Goal: Task Accomplishment & Management: Use online tool/utility

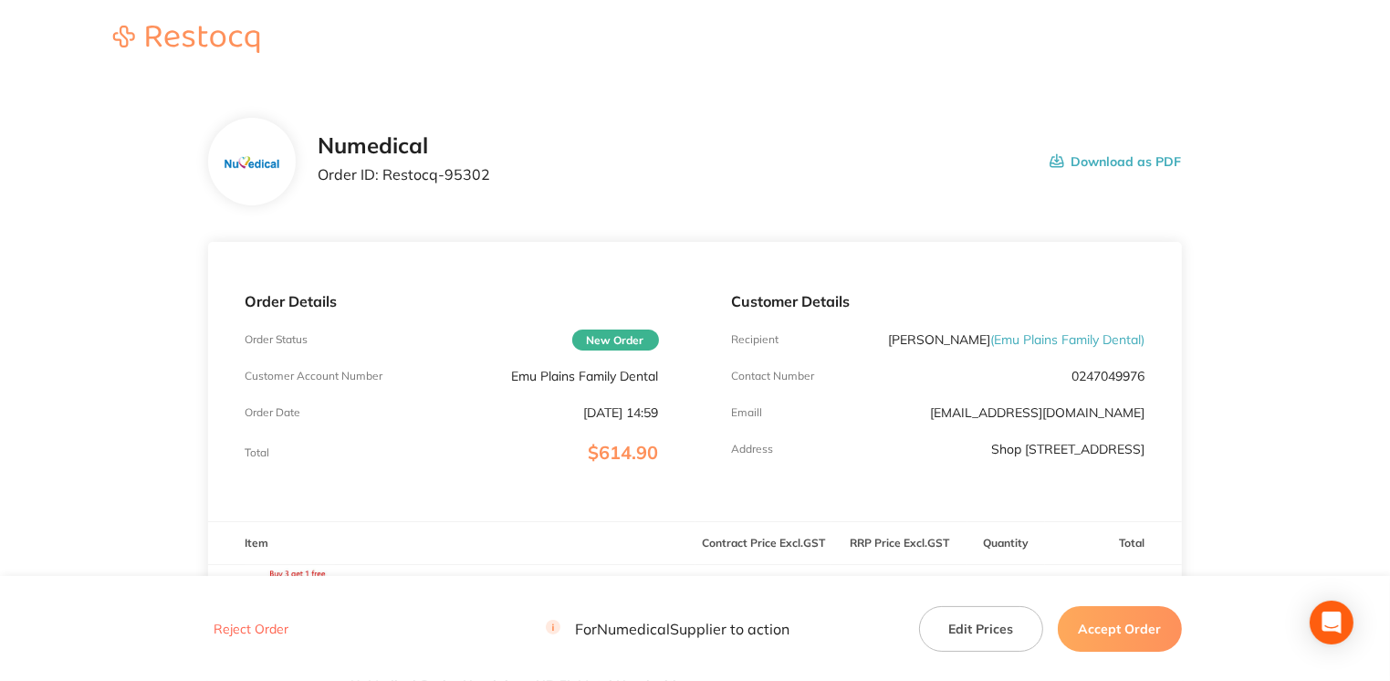
click at [1104, 630] on button "Accept Order" at bounding box center [1120, 628] width 124 height 46
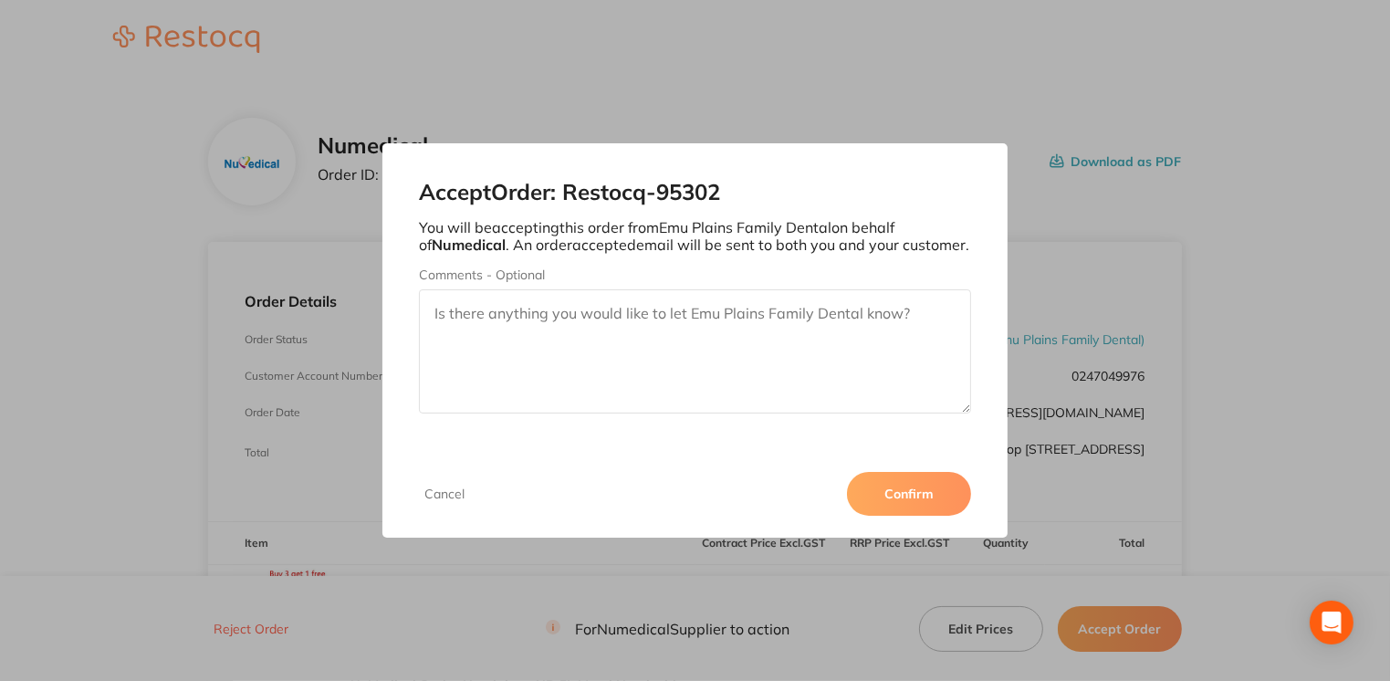
click at [920, 487] on button "Confirm" at bounding box center [909, 494] width 124 height 44
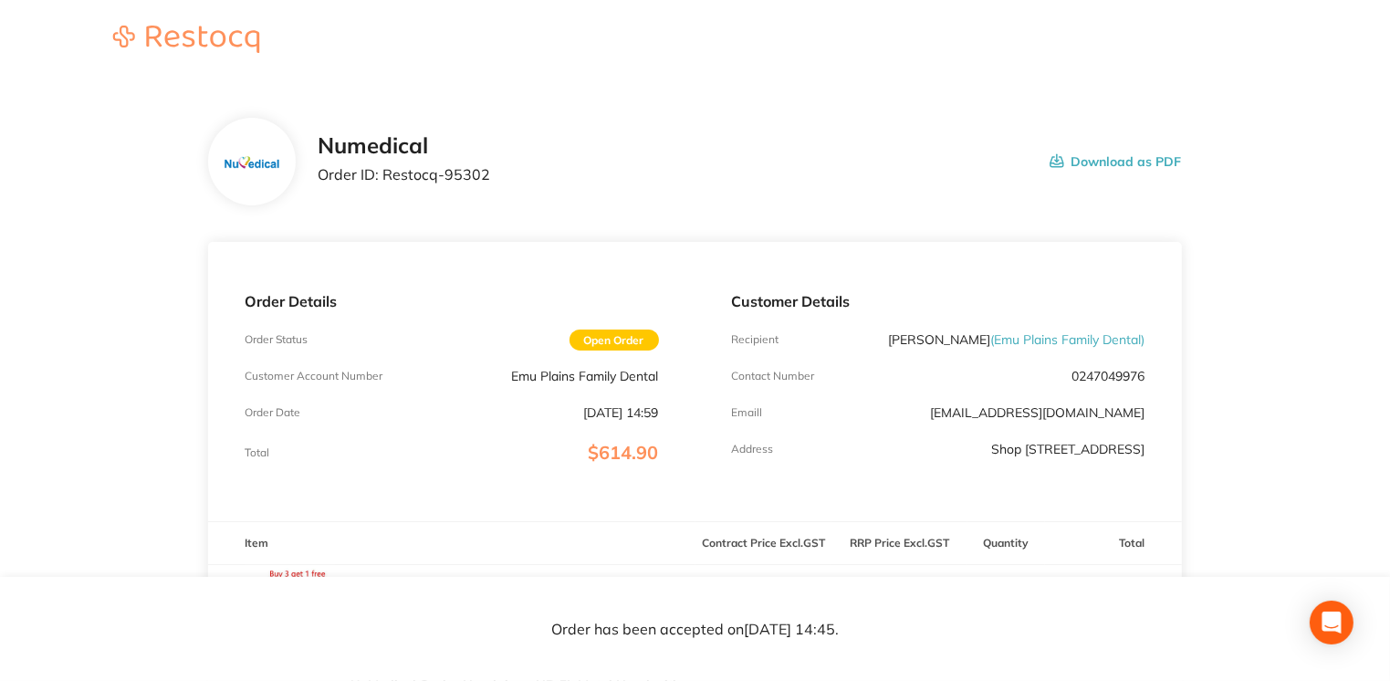
drag, startPoint x: 1112, startPoint y: 162, endPoint x: 135, endPoint y: 577, distance: 1061.6
click at [1112, 162] on button "Download as PDF" at bounding box center [1115, 161] width 132 height 57
drag, startPoint x: 386, startPoint y: 173, endPoint x: 511, endPoint y: 173, distance: 125.0
click at [511, 173] on div "Numedical Order ID: Restocq- 95302 Download as PDF" at bounding box center [749, 161] width 863 height 57
drag, startPoint x: 511, startPoint y: 173, endPoint x: 461, endPoint y: 166, distance: 50.7
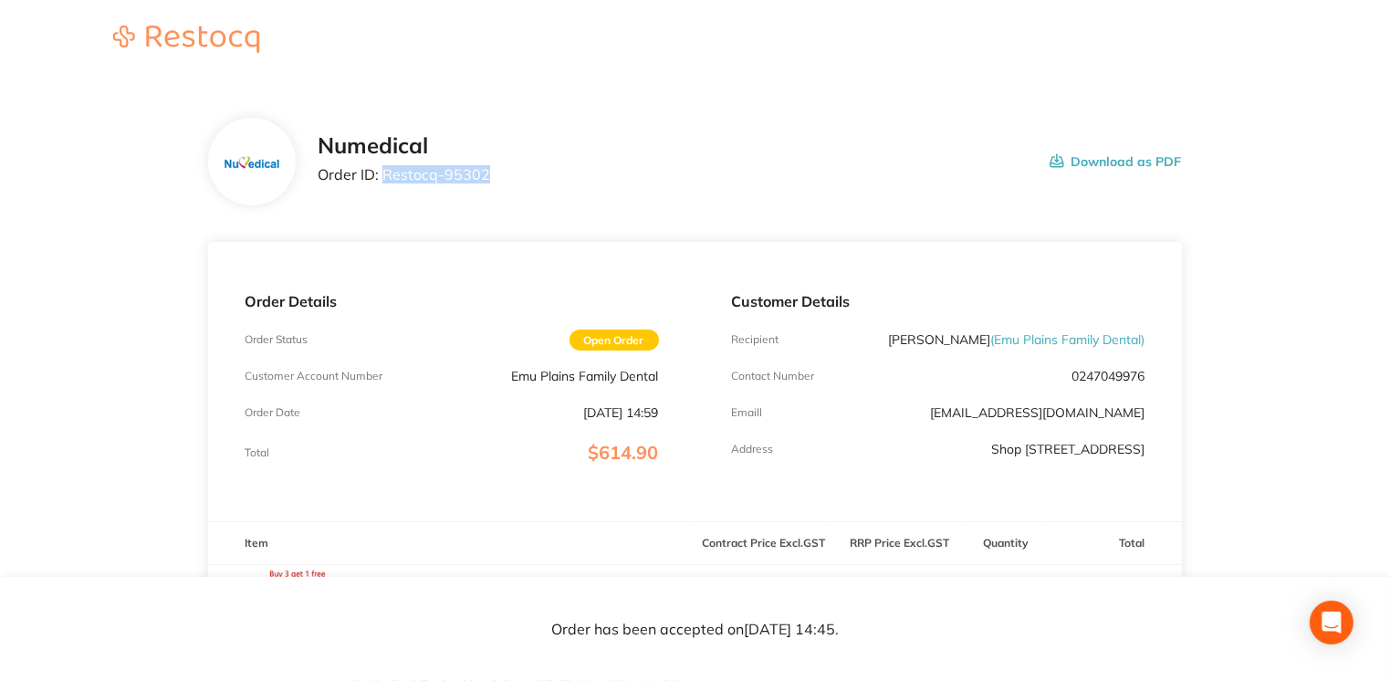
copy p "Restocq- 95302"
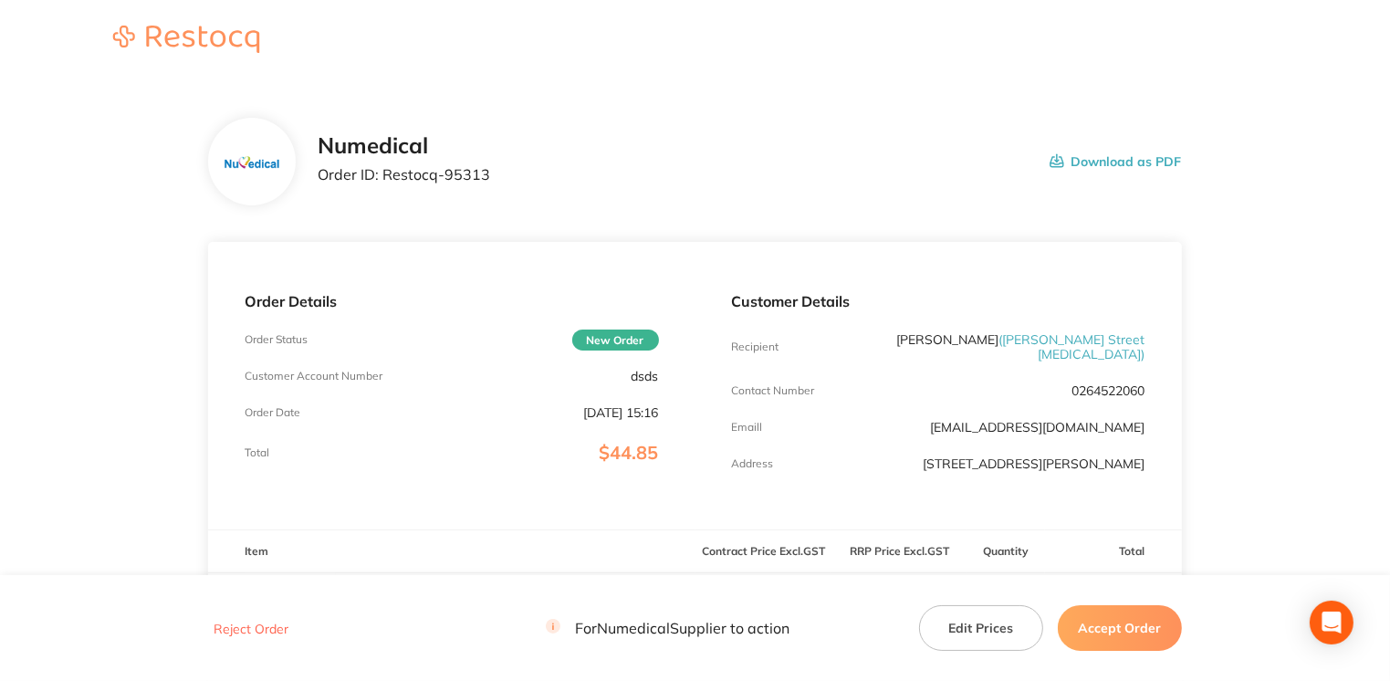
click at [1129, 638] on button "Accept Order" at bounding box center [1120, 628] width 124 height 46
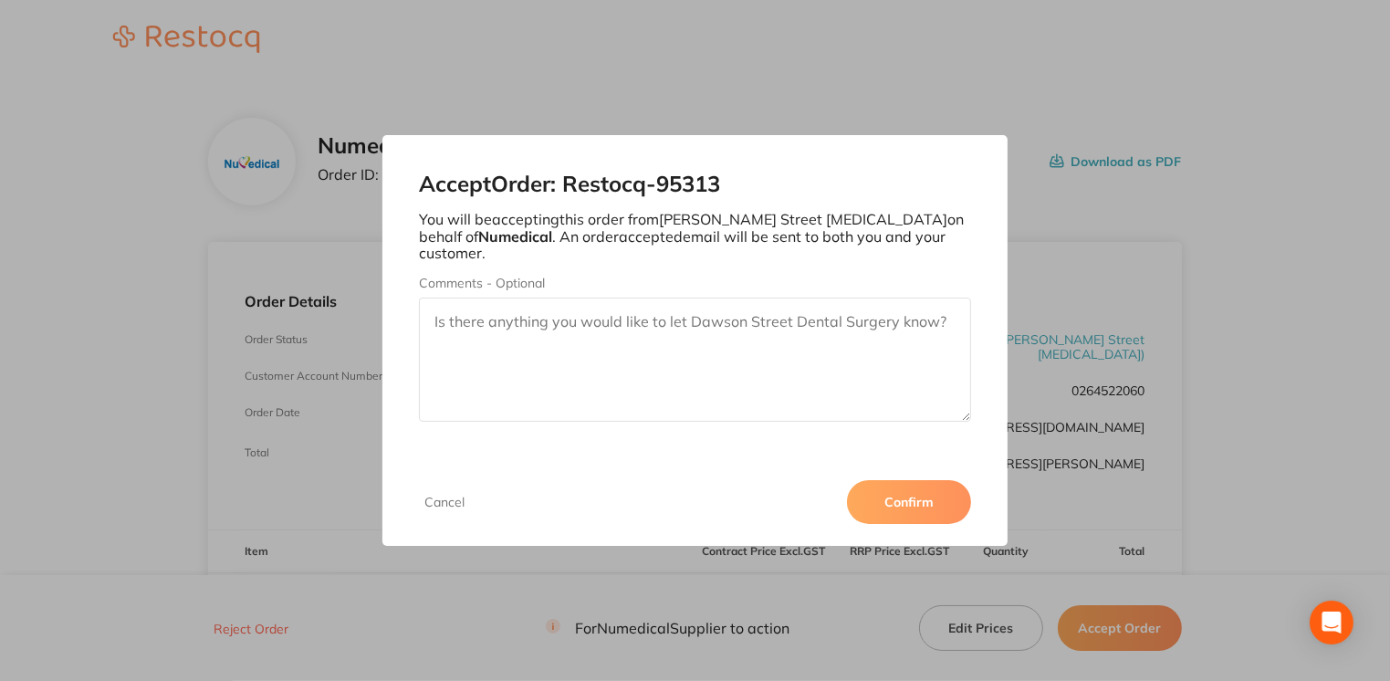
click at [923, 502] on button "Confirm" at bounding box center [909, 502] width 124 height 44
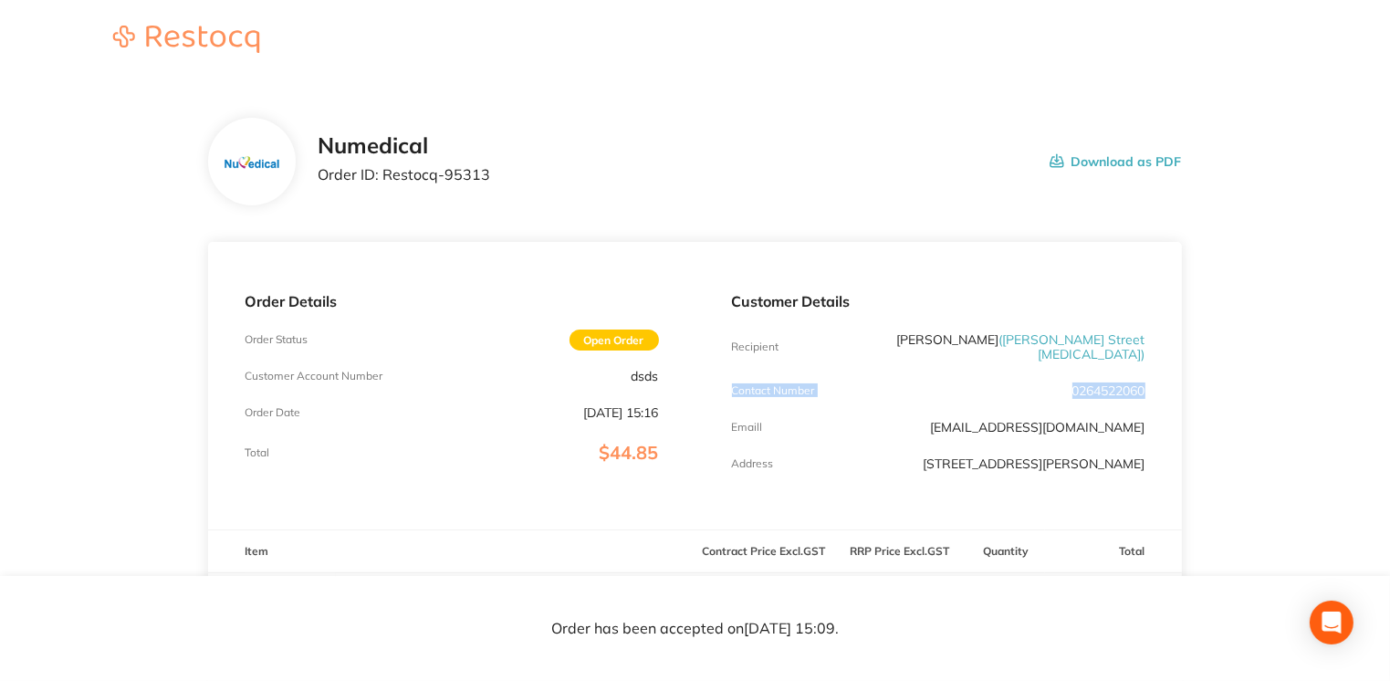
drag, startPoint x: 1385, startPoint y: 337, endPoint x: 1386, endPoint y: 378, distance: 41.1
click at [1386, 378] on main "Numedical Order ID: Restocq- 95313 Download as PDF Order Details Order Status O…" at bounding box center [695, 543] width 1390 height 924
drag, startPoint x: 380, startPoint y: 170, endPoint x: 518, endPoint y: 170, distance: 138.7
click at [518, 170] on div "Numedical Order ID: Restocq- 95313 Download as PDF" at bounding box center [749, 161] width 863 height 57
drag, startPoint x: 518, startPoint y: 170, endPoint x: 482, endPoint y: 170, distance: 36.5
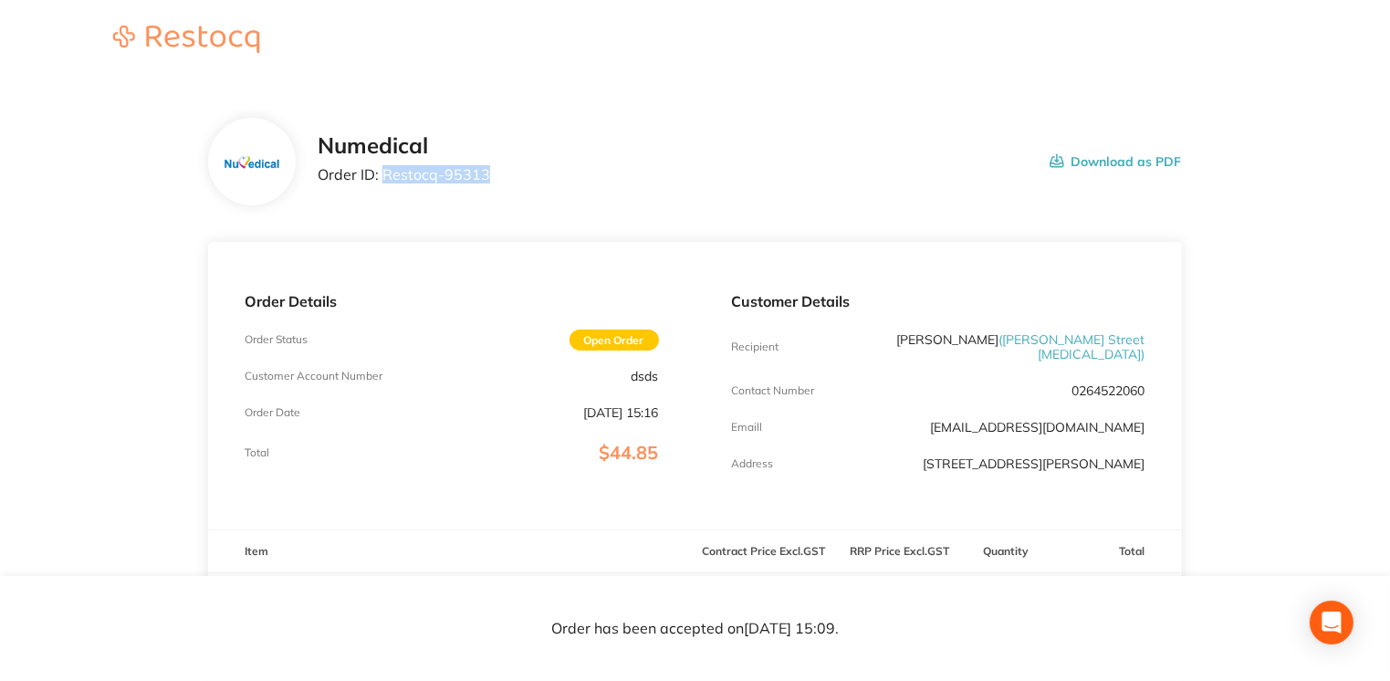
copy p "Restocq- 95313"
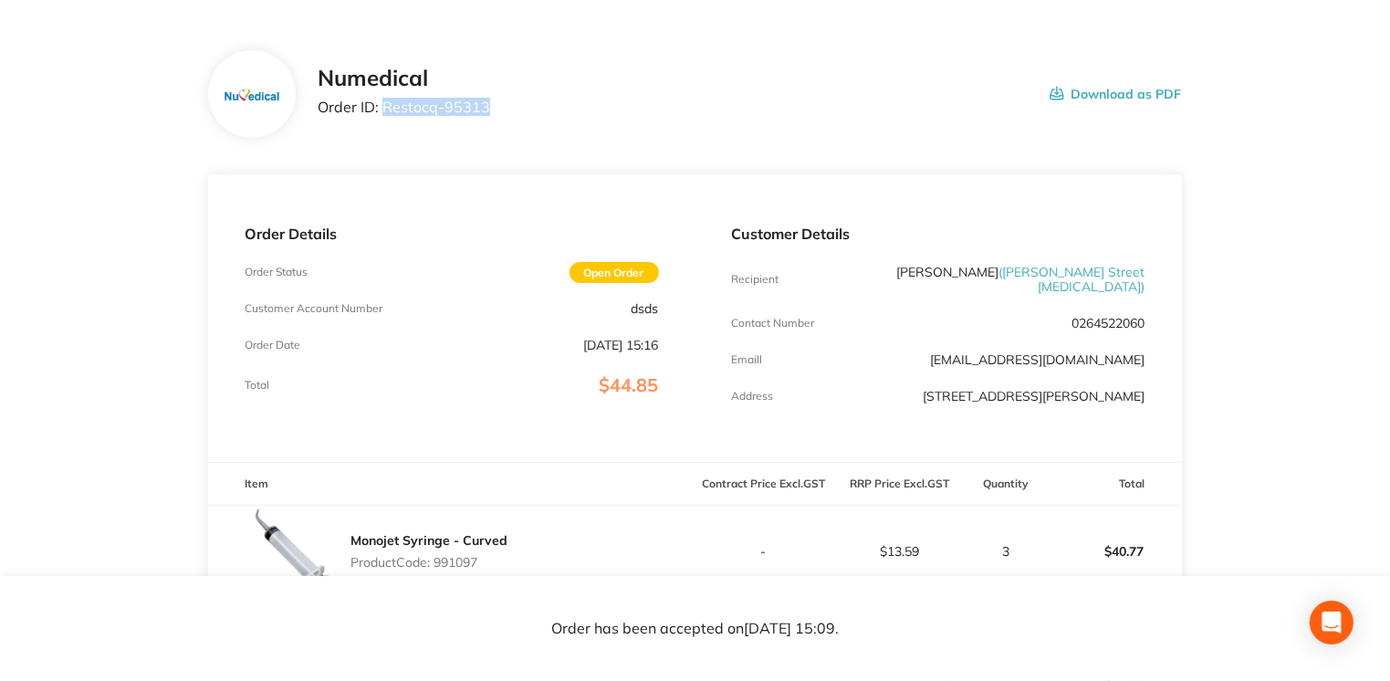
scroll to position [52, 0]
